Goal: Use online tool/utility: Utilize a website feature to perform a specific function

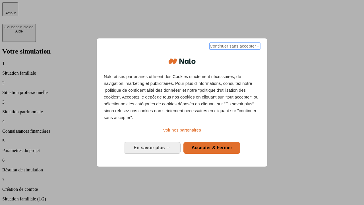
click at [234, 47] on span "Continuer sans accepter →" at bounding box center [234, 46] width 51 height 7
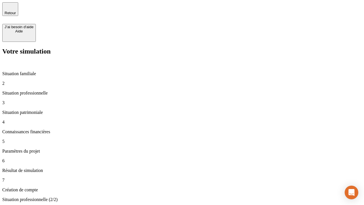
type input "30 000"
type input "1 000"
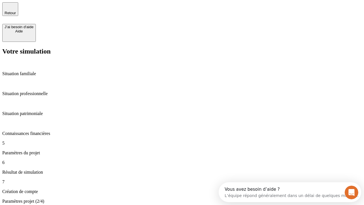
type input "40"
type input "64"
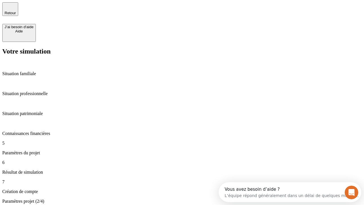
type input "200 000"
type input "640"
